Goal: Use online tool/utility: Use online tool/utility

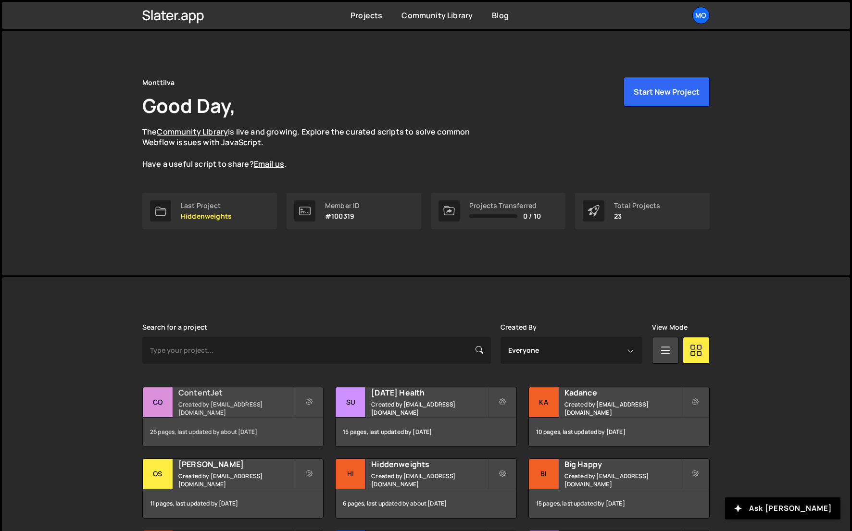
click at [258, 410] on small "Created by hello@monttilva.com" at bounding box center [236, 408] width 116 height 16
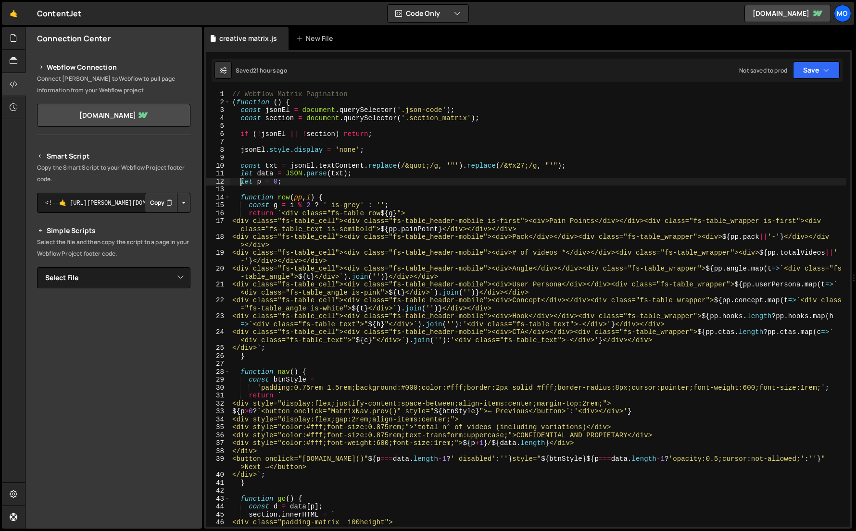
click at [242, 182] on div "// Webflow Matrix Pagination ( function ( ) { const jsonEl = document . querySe…" at bounding box center [538, 316] width 616 height 452
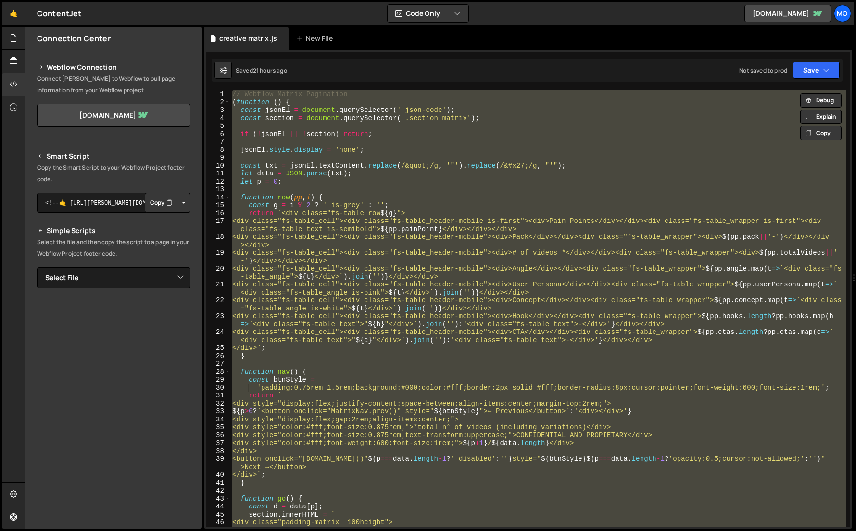
paste textarea
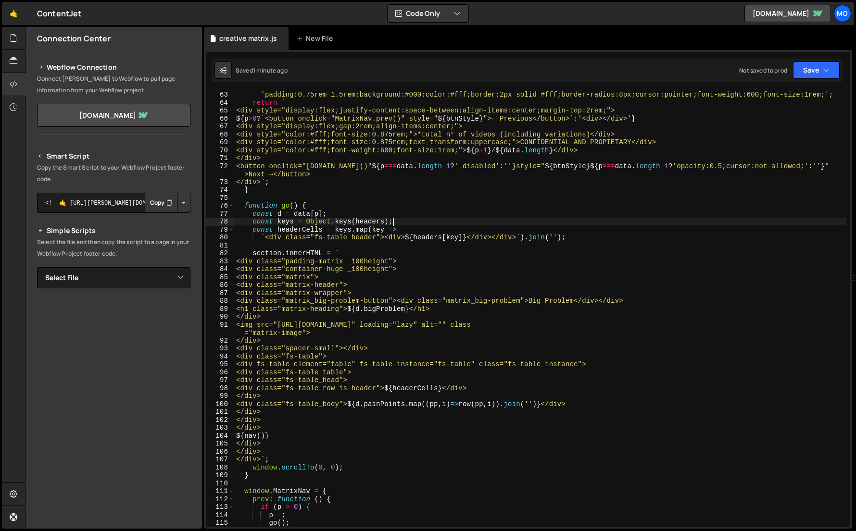
click at [426, 218] on div "const btnStyle = 'padding:0.75rem 1.5rem;background:#000;color:#fff;border:2px …" at bounding box center [540, 309] width 612 height 452
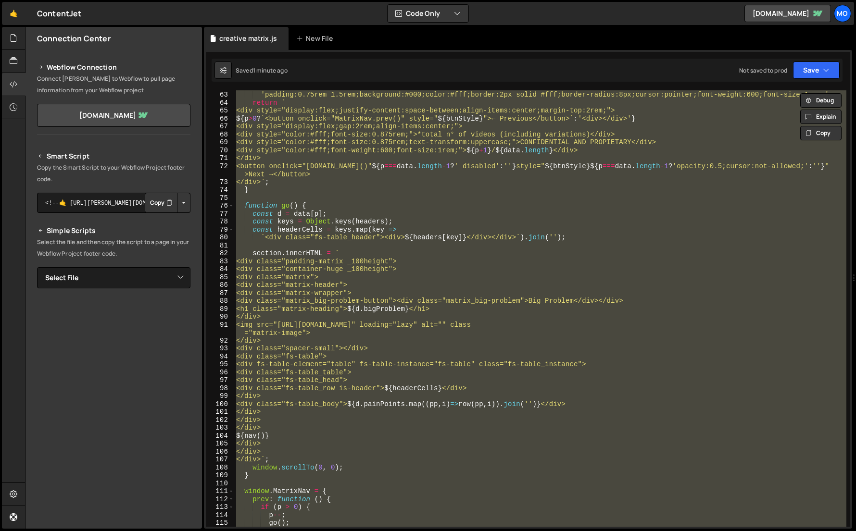
paste textarea
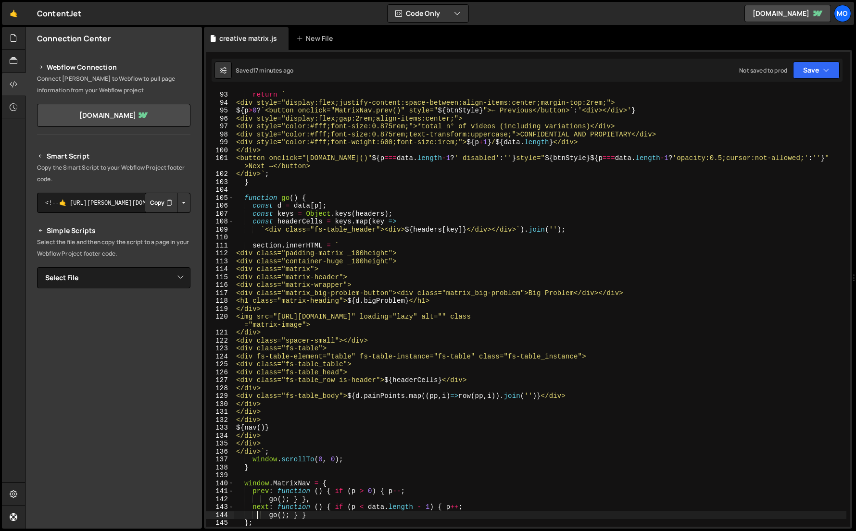
click at [569, 260] on div "'padding:0.75rem 1.5rem;background:#000;color:#fff;border:2px solid #fff;border…" at bounding box center [540, 309] width 612 height 452
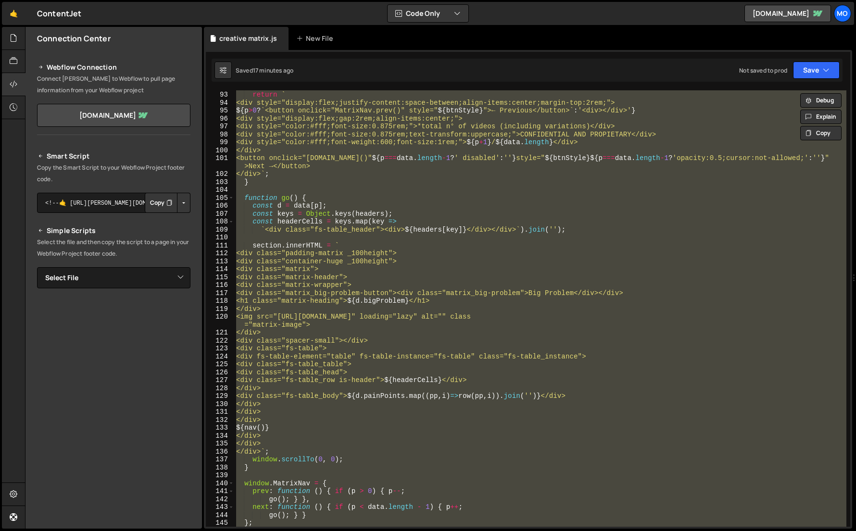
paste textarea
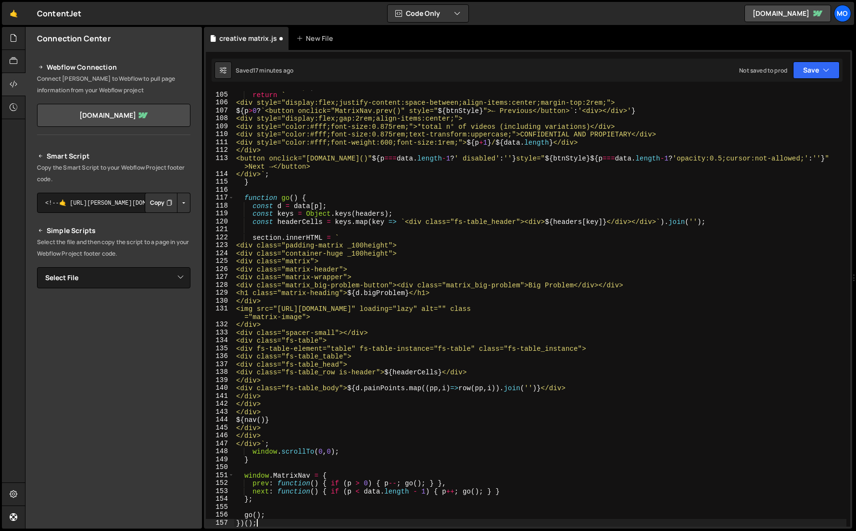
type textarea "go(); } }"
